Goal: Task Accomplishment & Management: Use online tool/utility

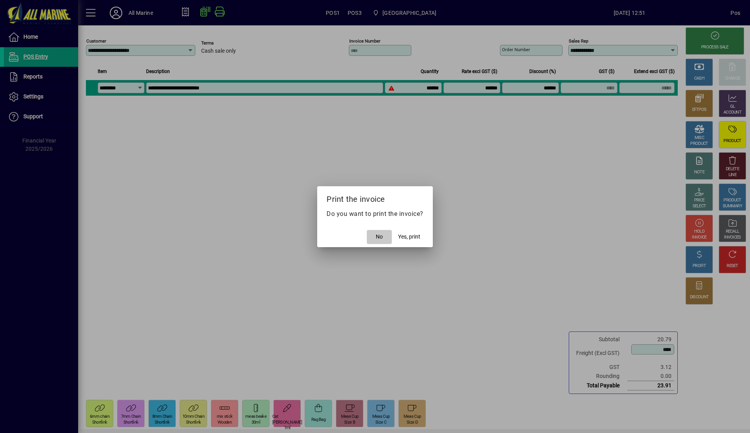
click at [380, 237] on span "No" at bounding box center [379, 237] width 7 height 8
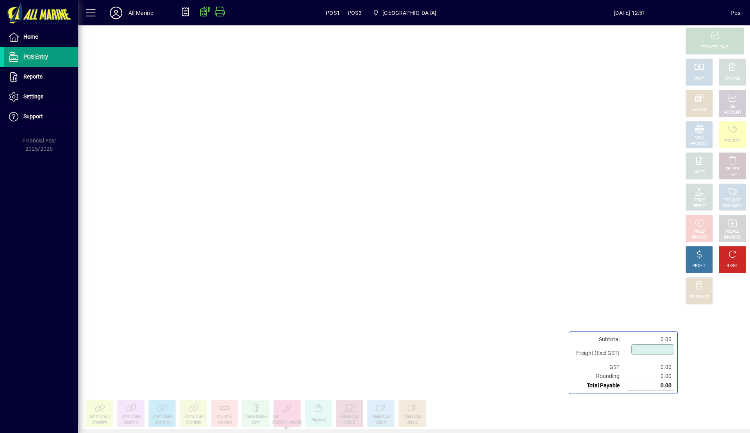
type input "****"
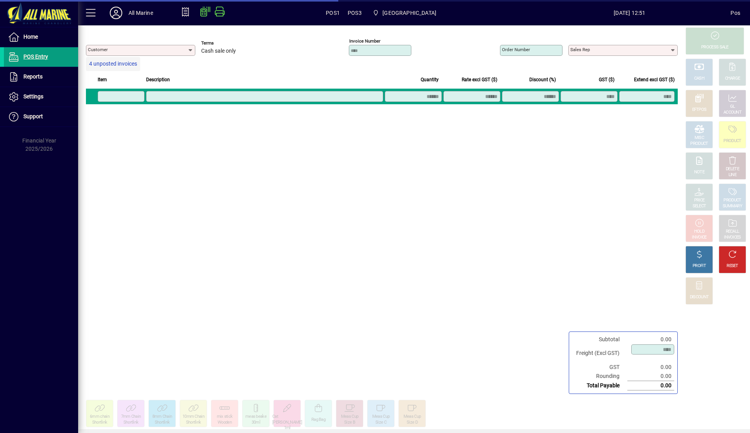
type input "**********"
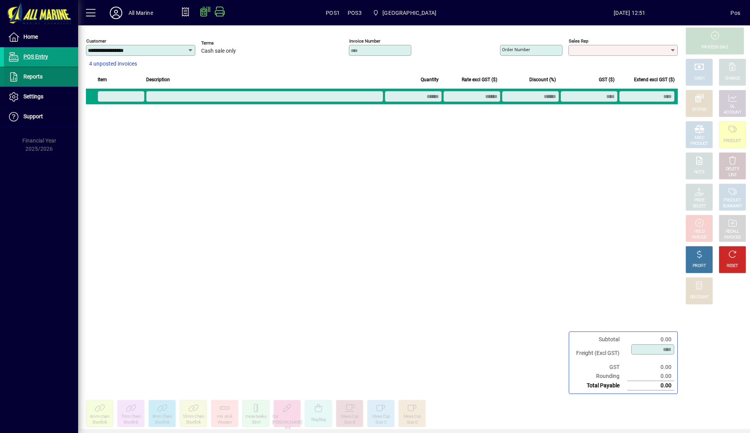
click at [43, 81] on span at bounding box center [41, 77] width 74 height 19
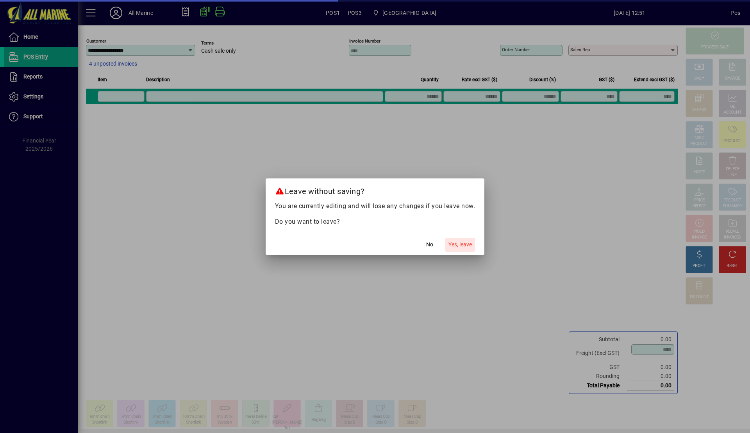
click at [462, 238] on span "button" at bounding box center [461, 245] width 30 height 19
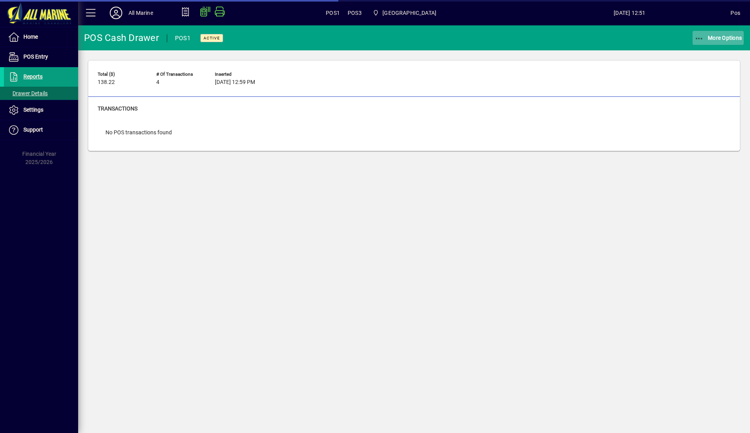
click at [705, 35] on span "More Options" at bounding box center [719, 38] width 48 height 6
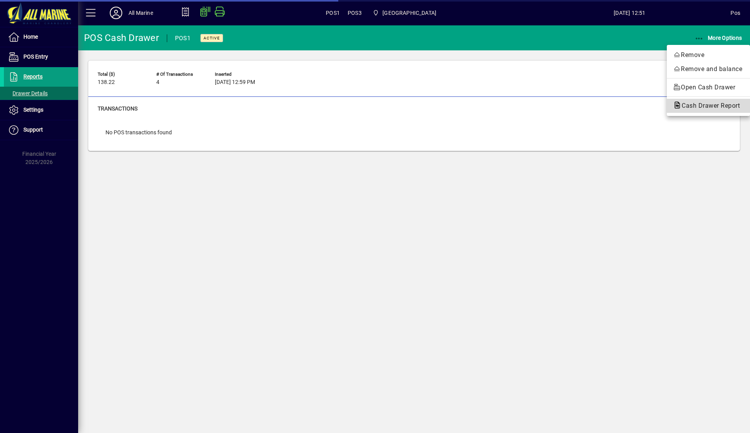
click at [707, 104] on span "Cash Drawer Report" at bounding box center [708, 105] width 71 height 7
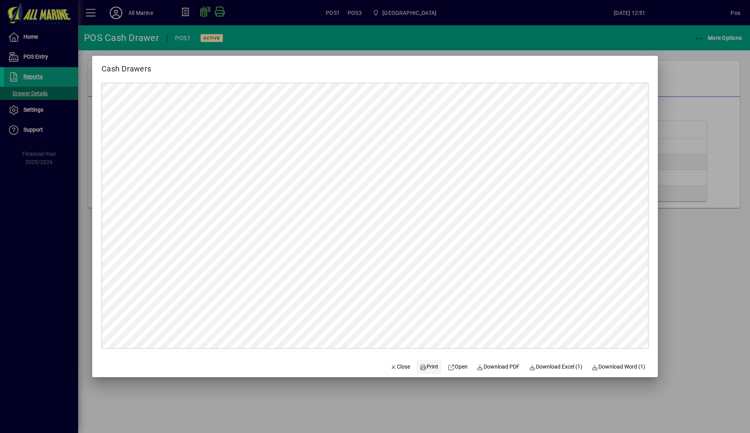
click at [427, 367] on span "Print" at bounding box center [429, 367] width 19 height 8
click at [725, 180] on div at bounding box center [375, 216] width 750 height 433
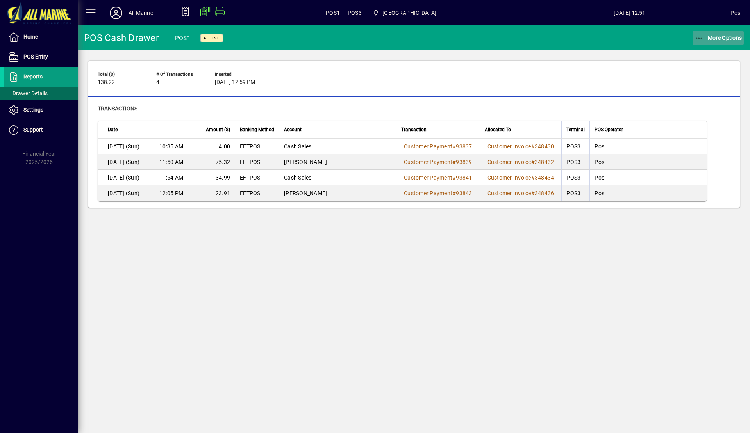
click at [713, 42] on span "button" at bounding box center [719, 38] width 52 height 19
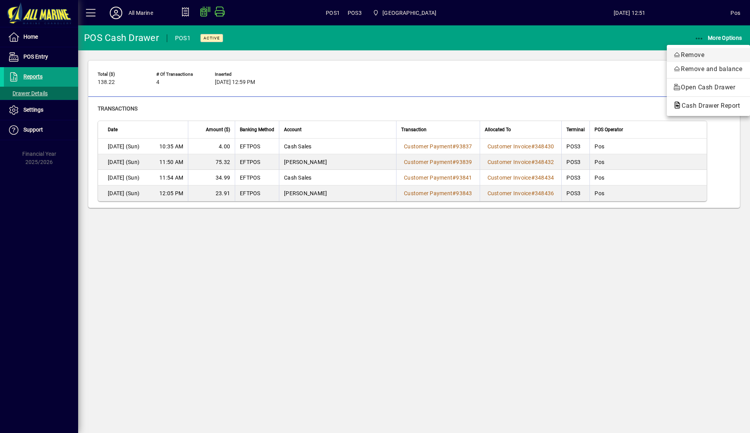
click at [703, 55] on span "Remove" at bounding box center [708, 54] width 71 height 9
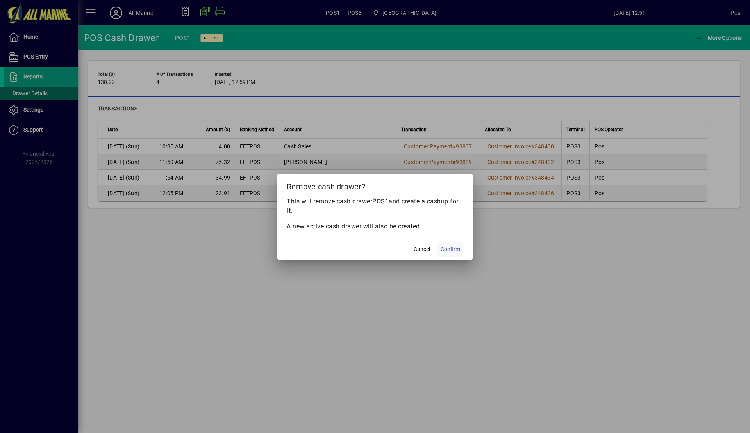
click at [451, 248] on span "Confirm" at bounding box center [451, 249] width 20 height 8
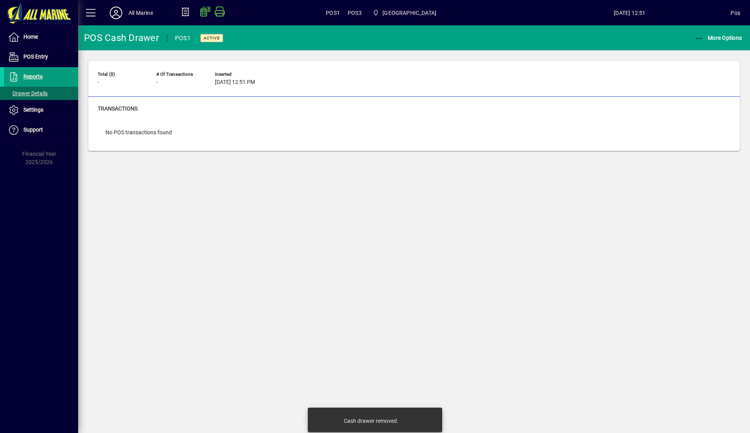
click at [623, 358] on div "POS Cash Drawer POS1 Active More Options Total ($) - # of Transactions - Insert…" at bounding box center [414, 229] width 672 height 408
